Goal: Find specific page/section

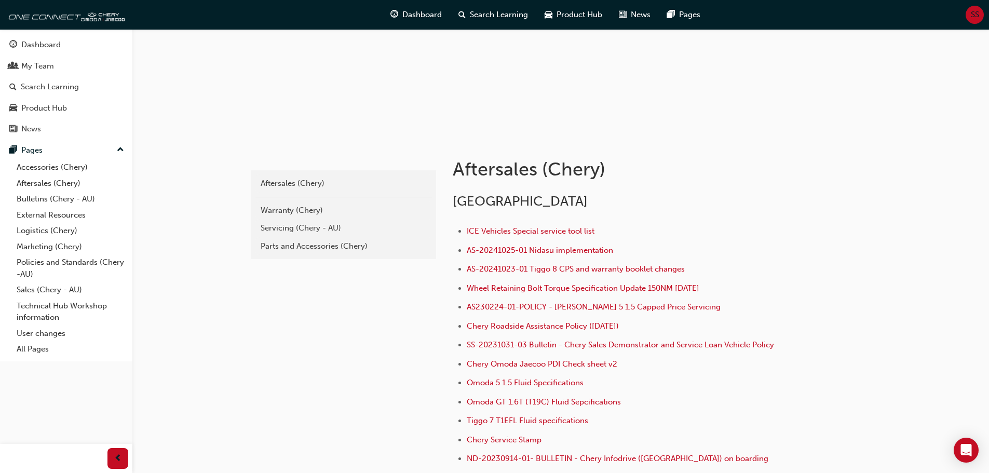
scroll to position [104, 0]
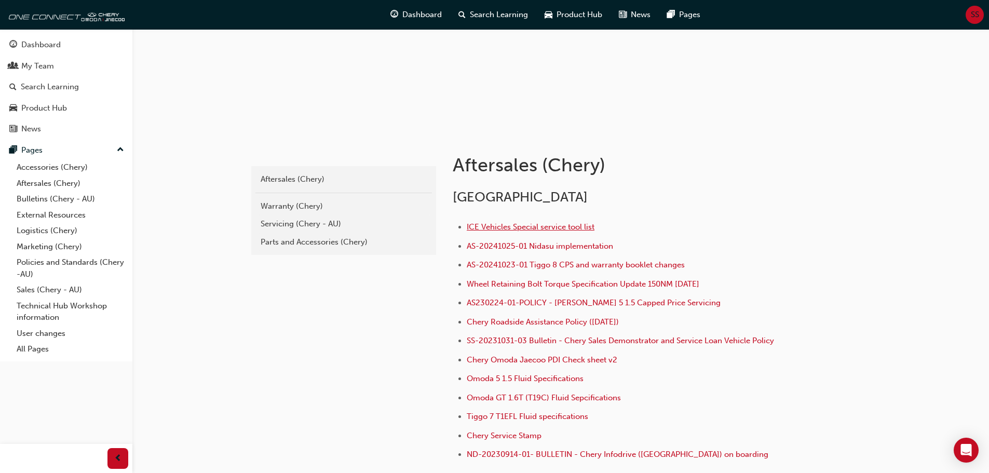
click at [508, 229] on span "ICE Vehicles Special service tool list" at bounding box center [531, 226] width 128 height 9
